Goal: Task Accomplishment & Management: Use online tool/utility

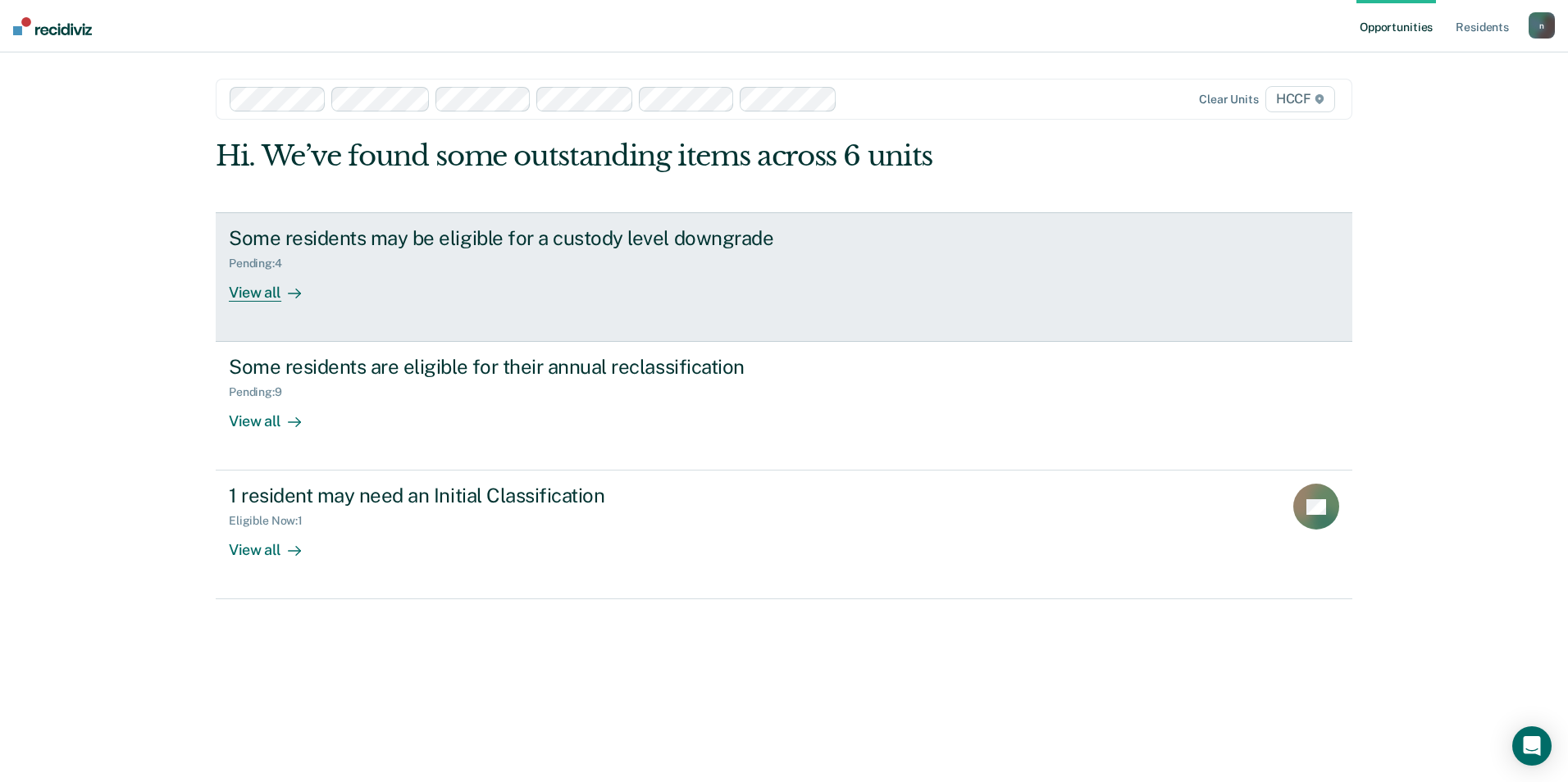
click at [297, 226] on div "Some residents may be eligible for a custody level downgrade" at bounding box center [517, 237] width 576 height 23
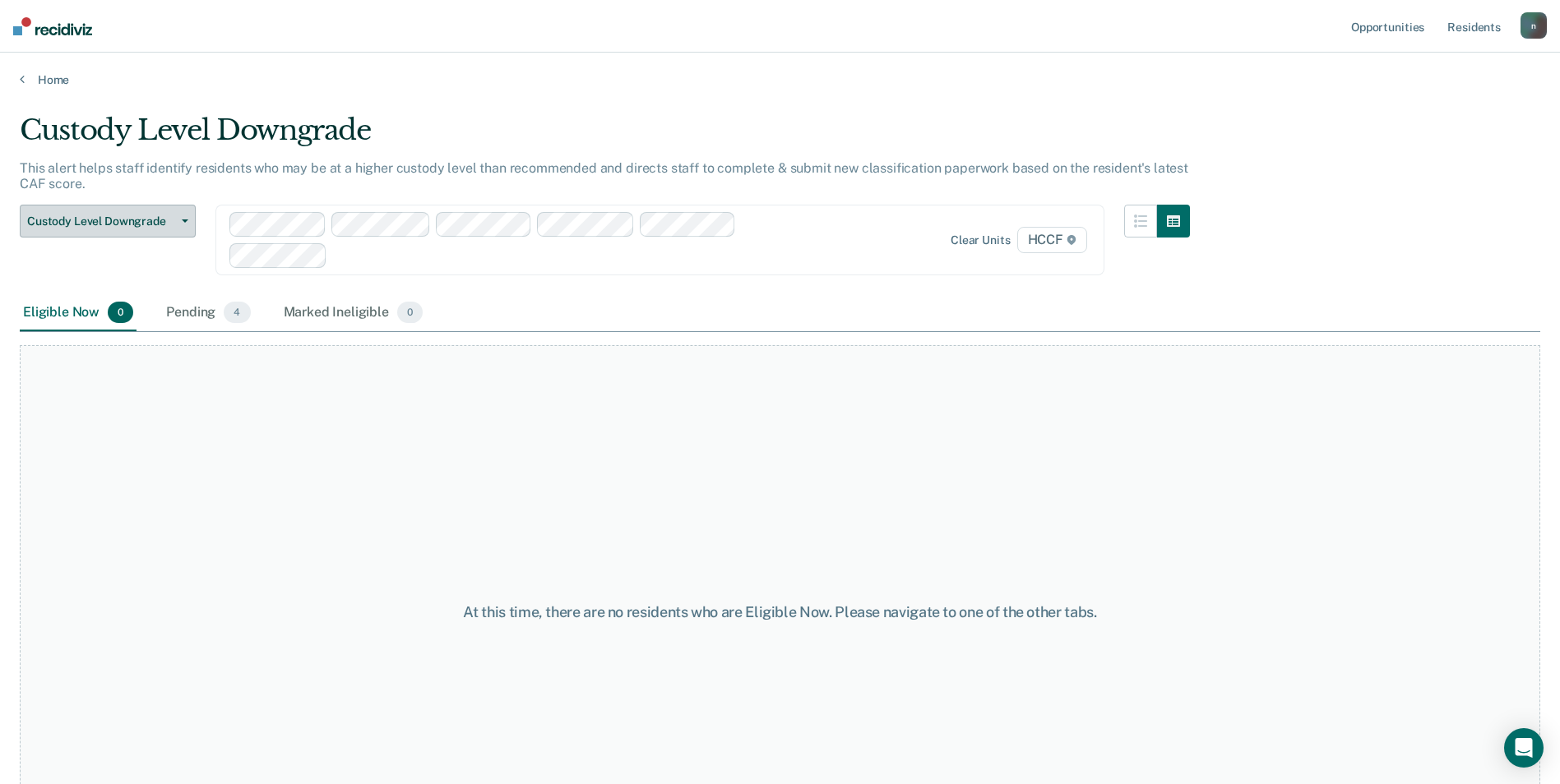
click at [171, 226] on span "Custody Level Downgrade" at bounding box center [101, 221] width 148 height 14
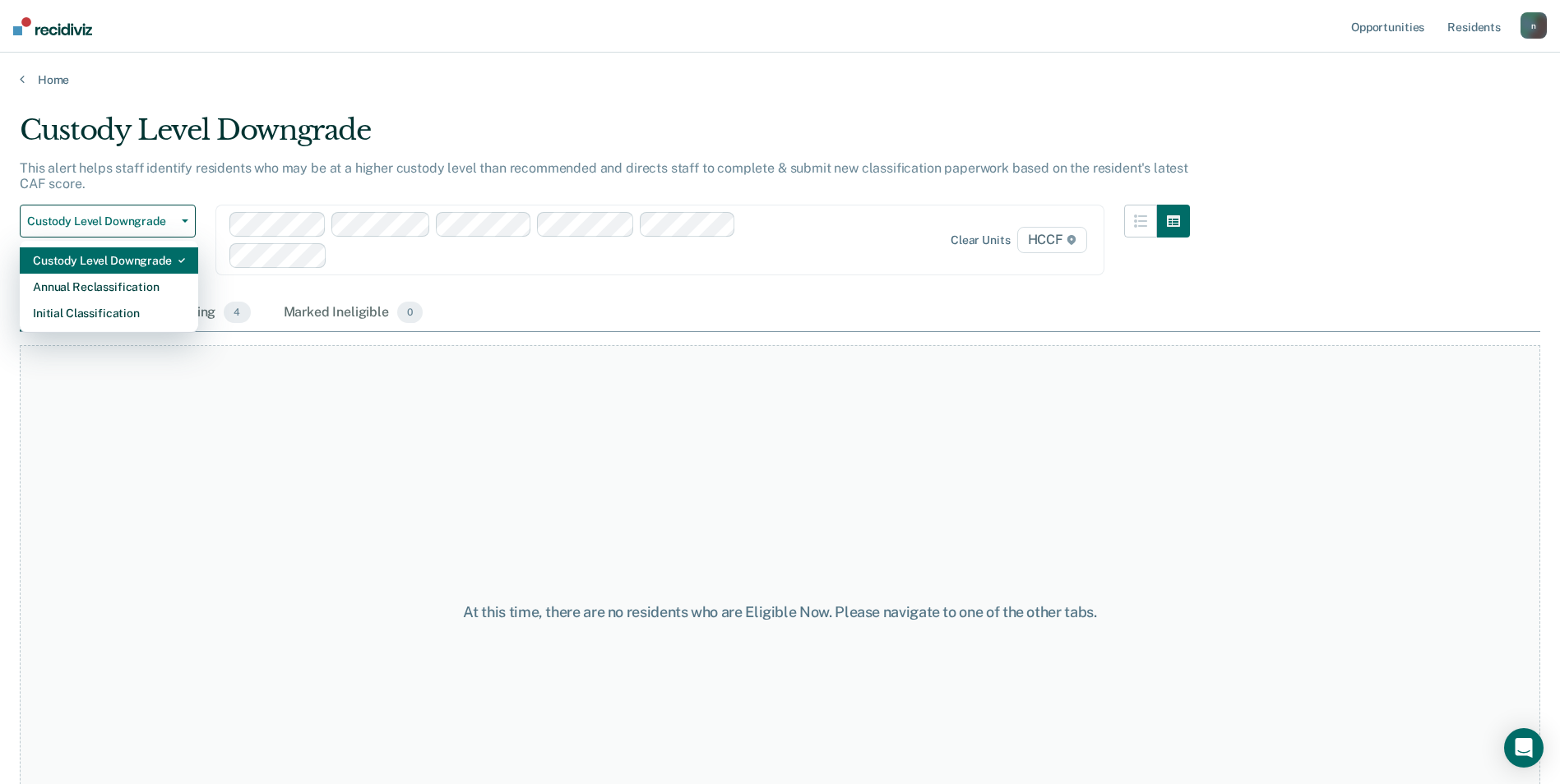
click at [165, 259] on div "Custody Level Downgrade" at bounding box center [109, 260] width 152 height 26
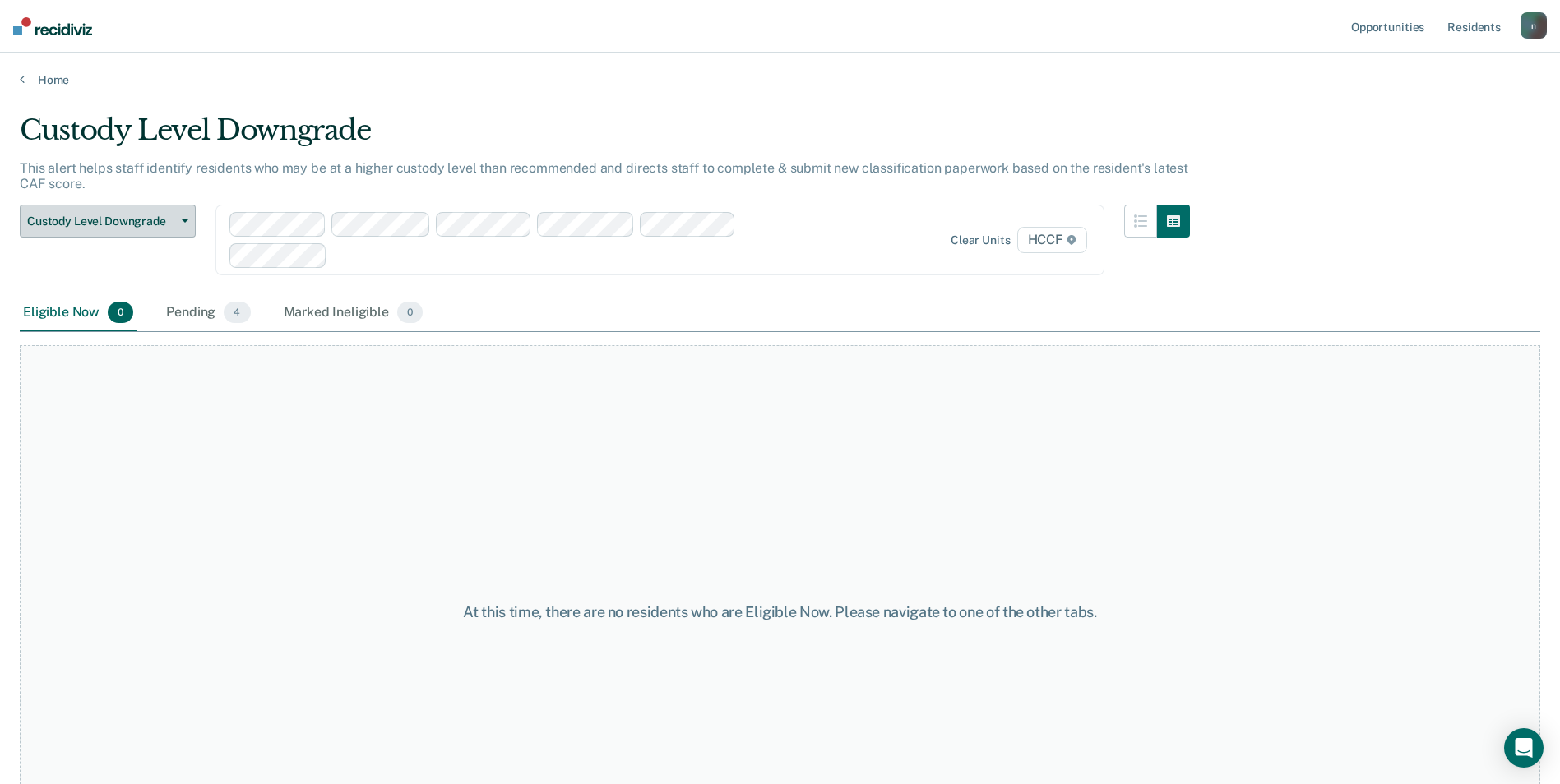
click at [181, 234] on button "Custody Level Downgrade" at bounding box center [107, 221] width 176 height 33
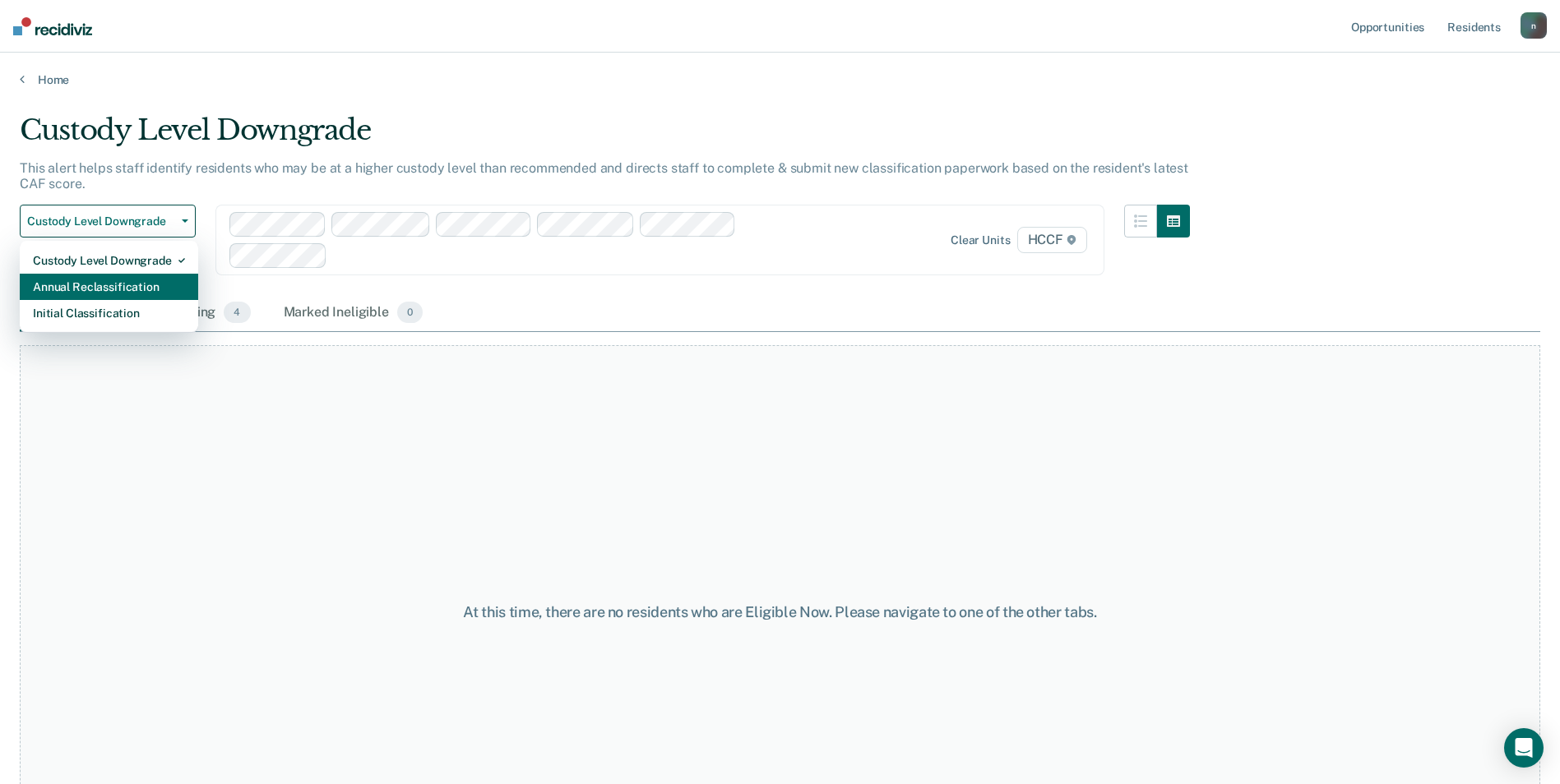
click at [172, 276] on div "Annual Reclassification" at bounding box center [109, 287] width 152 height 26
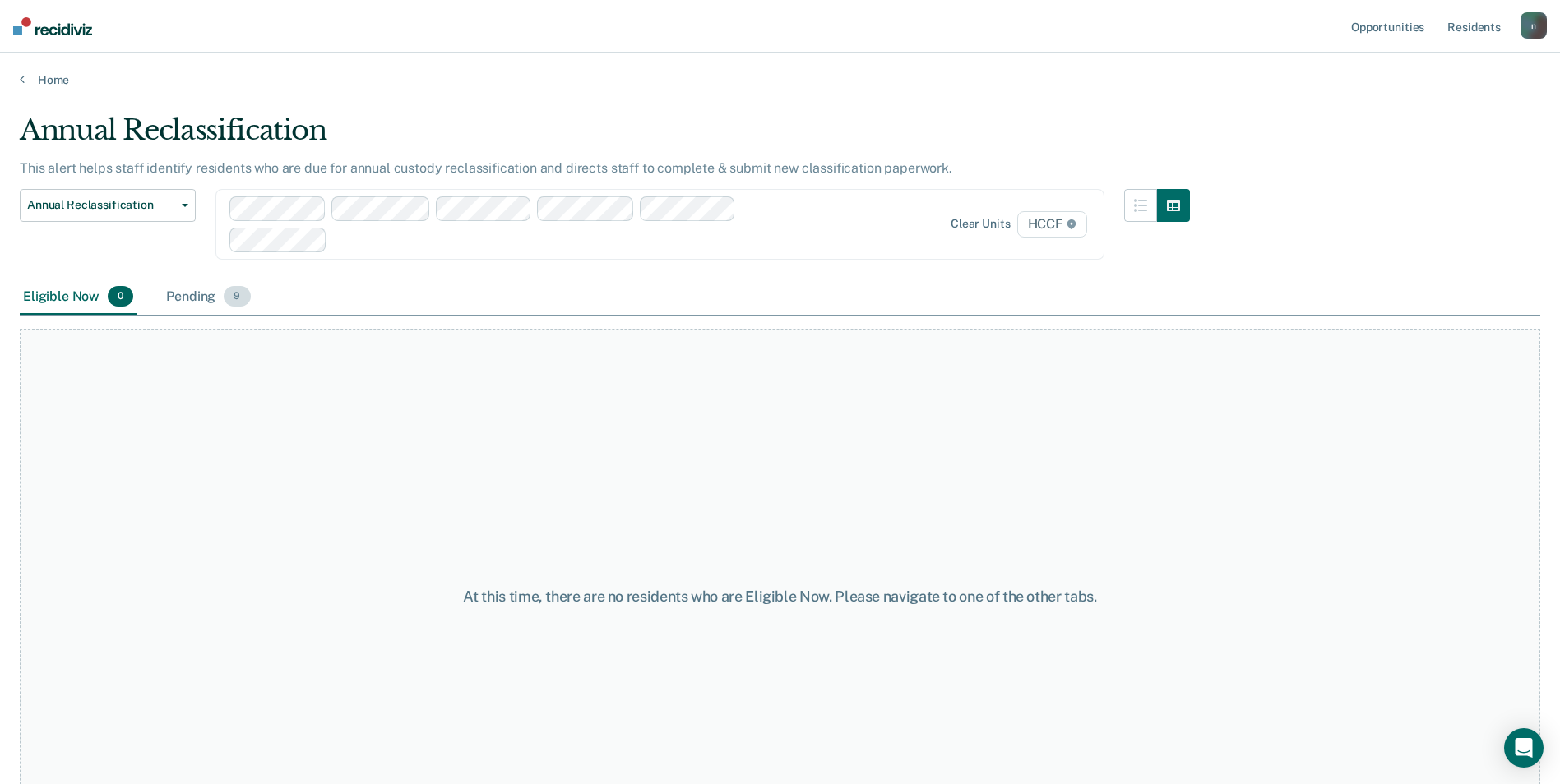
click at [185, 297] on div "Pending 9" at bounding box center [208, 297] width 90 height 36
